Goal: Task Accomplishment & Management: Manage account settings

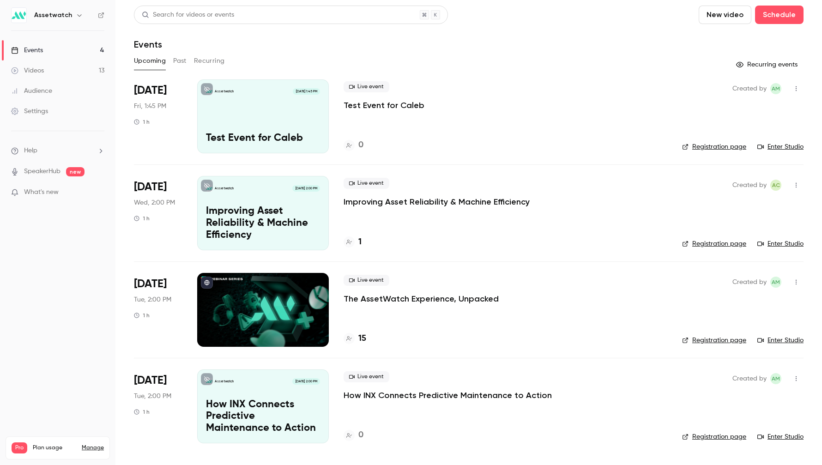
click at [308, 226] on p "Improving Asset Reliability & Machine Efficiency" at bounding box center [263, 224] width 114 height 36
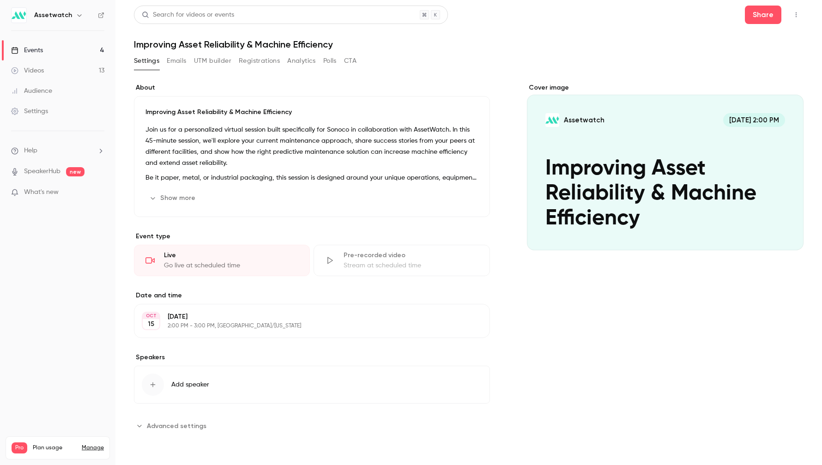
click at [261, 64] on button "Registrations" at bounding box center [259, 61] width 41 height 15
